Goal: Transaction & Acquisition: Purchase product/service

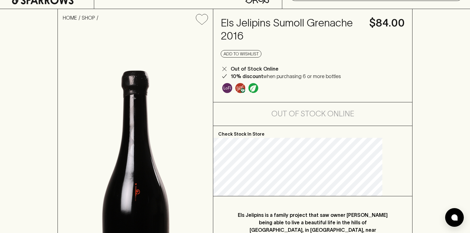
scroll to position [36, 0]
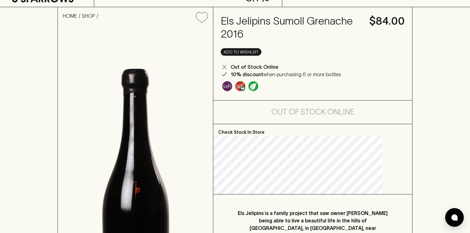
click at [262, 50] on button "Add to wishlist" at bounding box center [241, 51] width 41 height 7
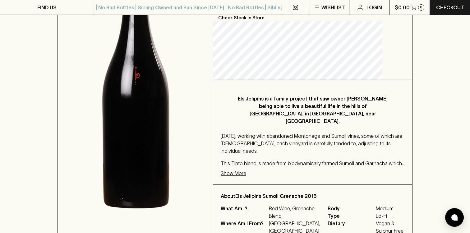
scroll to position [151, 0]
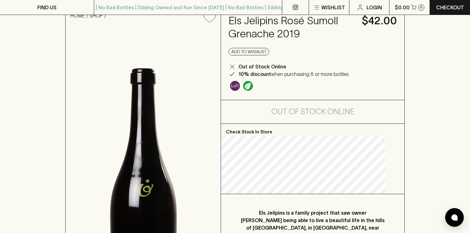
scroll to position [15, 0]
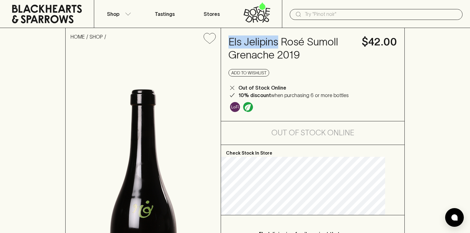
drag, startPoint x: 239, startPoint y: 45, endPoint x: 288, endPoint y: 41, distance: 49.0
click at [288, 41] on h4 "Els Jelipins Rosé Sumoll Grenache 2019" at bounding box center [292, 48] width 126 height 26
copy h4 "Els Jelipins"
click at [346, 12] on input "text" at bounding box center [381, 14] width 153 height 10
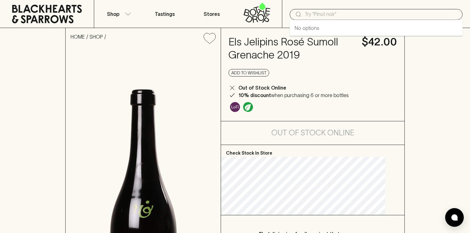
paste input "Els Jelipins"
type input "Els Jelipins"
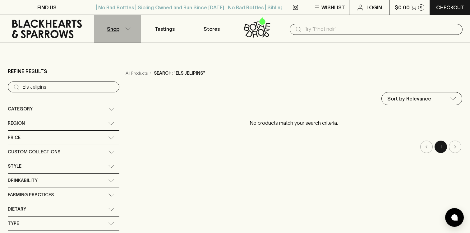
click at [126, 28] on icon "button" at bounding box center [128, 28] width 5 height 2
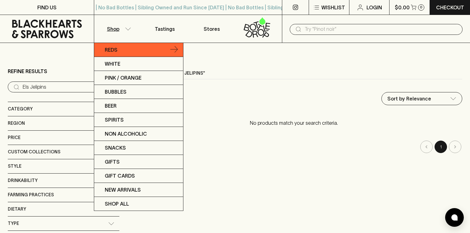
click at [133, 53] on link "Reds" at bounding box center [138, 50] width 89 height 14
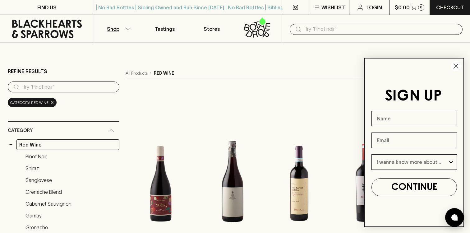
click at [458, 67] on circle "Close dialog" at bounding box center [456, 66] width 10 height 10
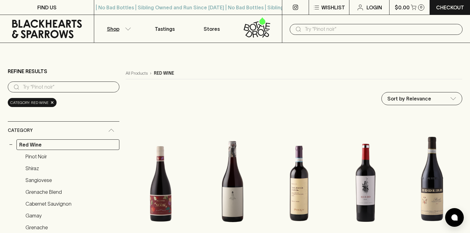
click at [129, 27] on button "Shop" at bounding box center [117, 29] width 47 height 28
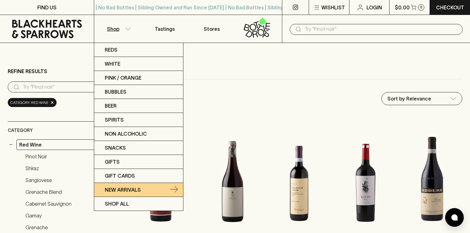
click at [125, 187] on p "New Arrivals" at bounding box center [123, 189] width 36 height 7
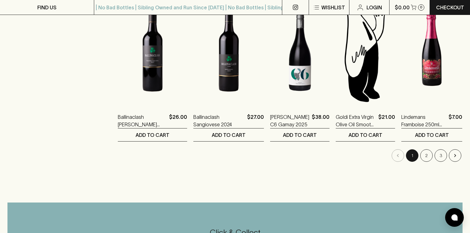
scroll to position [592, 0]
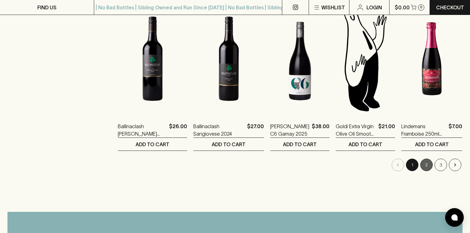
click at [426, 164] on button "2" at bounding box center [426, 165] width 12 height 12
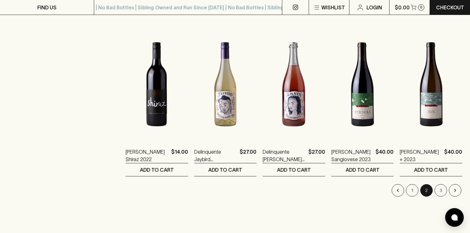
scroll to position [575, 0]
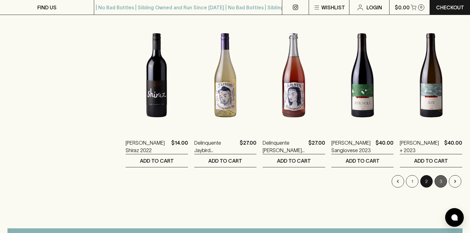
click at [439, 180] on button "3" at bounding box center [441, 181] width 12 height 12
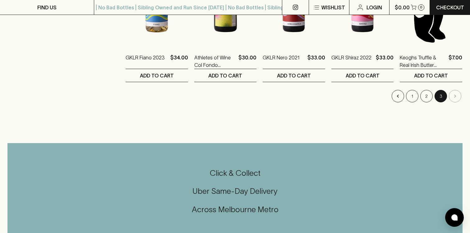
scroll to position [504, 0]
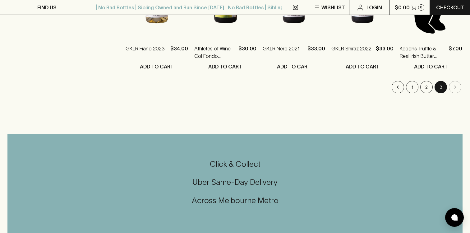
click at [454, 85] on li "pagination navigation" at bounding box center [455, 87] width 14 height 12
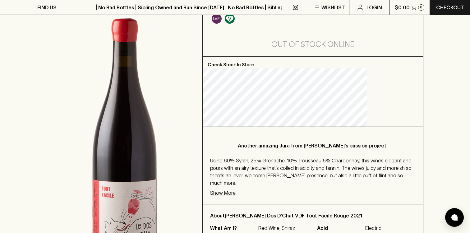
scroll to position [207, 0]
